Goal: Task Accomplishment & Management: Manage account settings

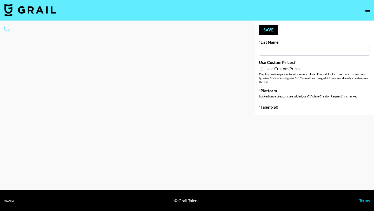
type input "Nicklback - Rockstar"
select select "Song"
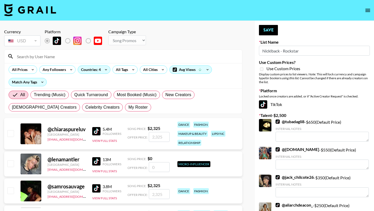
click at [64, 56] on input at bounding box center [126, 56] width 225 height 8
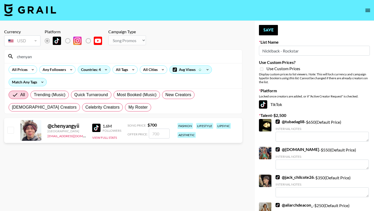
type input "chenyan"
click at [161, 139] on div "@ chenyangyii [GEOGRAPHIC_DATA] [EMAIL_ADDRESS][DOMAIN_NAME] 1.6M Followers Vie…" at bounding box center [123, 130] width 238 height 25
click at [161, 138] on input "number" at bounding box center [159, 134] width 21 height 10
checkbox input "true"
type input "900"
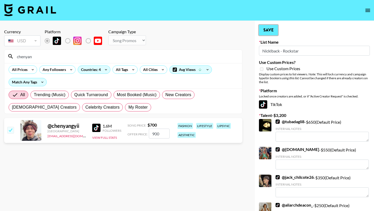
click at [272, 27] on button "Save" at bounding box center [268, 30] width 19 height 10
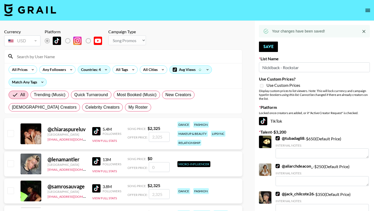
click at [46, 54] on input at bounding box center [126, 56] width 225 height 8
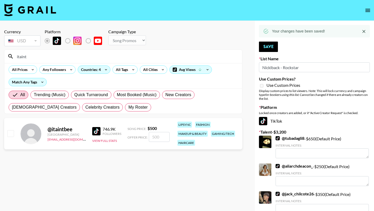
type input "itaint"
click at [14, 132] on div "@ itaintbee Australia max@grail-talent.com 746.9K Followers View Full Stats Son…" at bounding box center [123, 133] width 238 height 31
click at [12, 132] on input "checkbox" at bounding box center [10, 133] width 6 height 6
checkbox input "true"
type input "500"
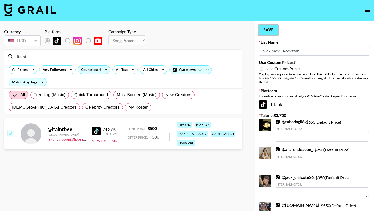
click at [272, 30] on button "Save" at bounding box center [268, 30] width 19 height 10
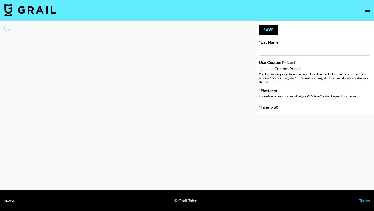
type input "Interscope Song Promo List"
select select "Song"
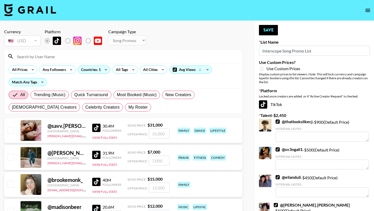
click at [53, 53] on input at bounding box center [126, 56] width 225 height 8
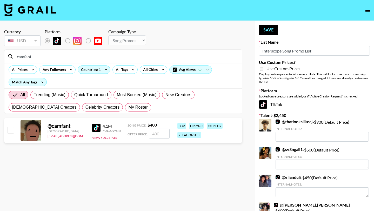
type input "camfant"
click at [8, 131] on input "checkbox" at bounding box center [10, 130] width 6 height 6
checkbox input "true"
type input "400"
click at [271, 26] on button "Save" at bounding box center [268, 30] width 19 height 10
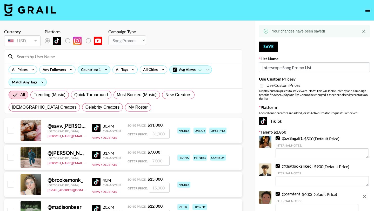
click at [54, 58] on input at bounding box center [126, 56] width 225 height 8
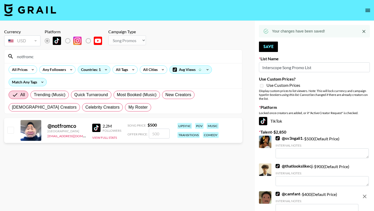
type input "notfromc"
click at [14, 132] on input "checkbox" at bounding box center [10, 130] width 6 height 6
checkbox input "true"
type input "500"
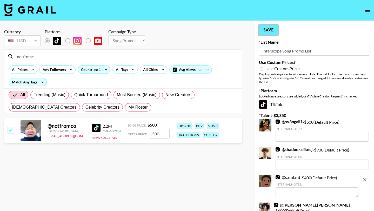
click at [265, 33] on button "Save" at bounding box center [268, 30] width 19 height 10
